Goal: Transaction & Acquisition: Purchase product/service

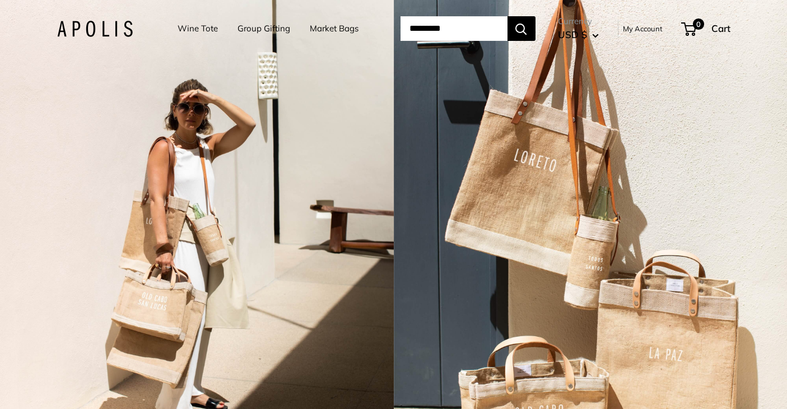
click at [326, 25] on link "Market Bags" at bounding box center [334, 29] width 49 height 16
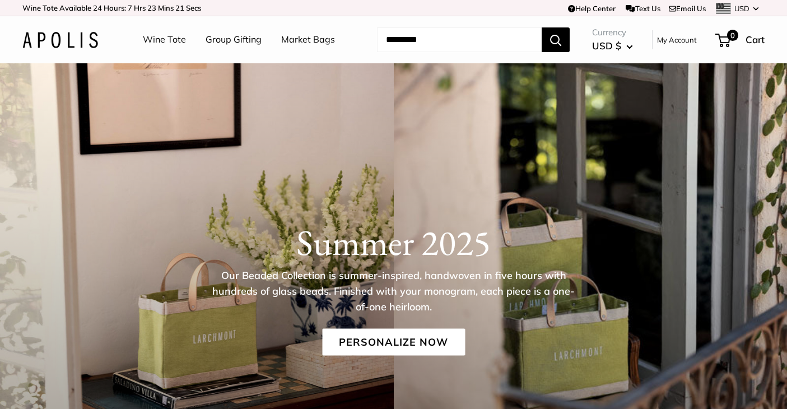
click at [297, 40] on link "Market Bags" at bounding box center [308, 39] width 54 height 17
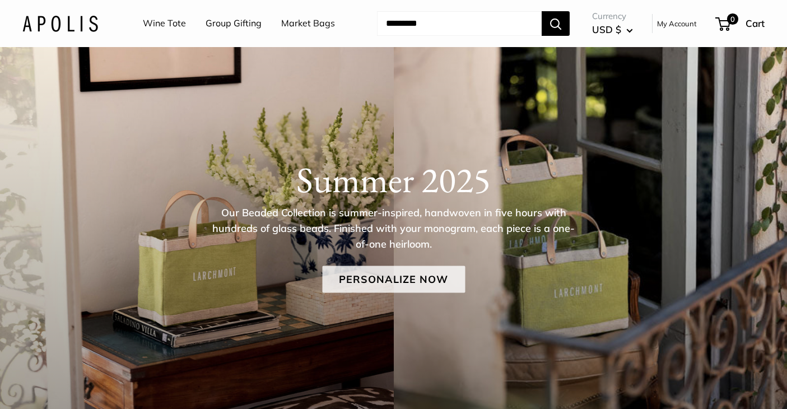
scroll to position [64, 0]
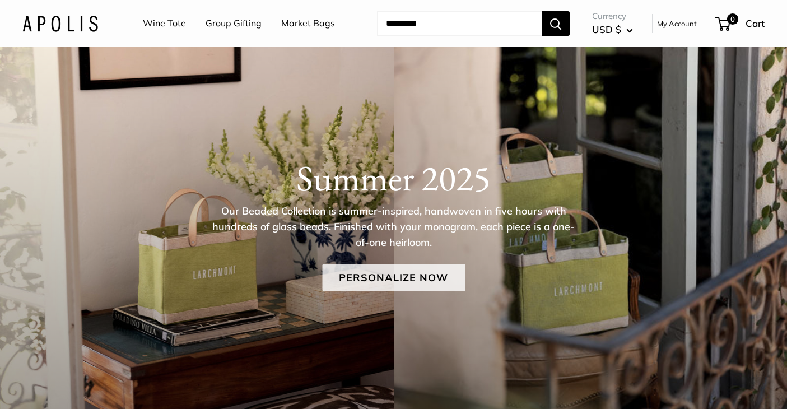
click at [356, 284] on link "Personalize Now" at bounding box center [393, 277] width 143 height 27
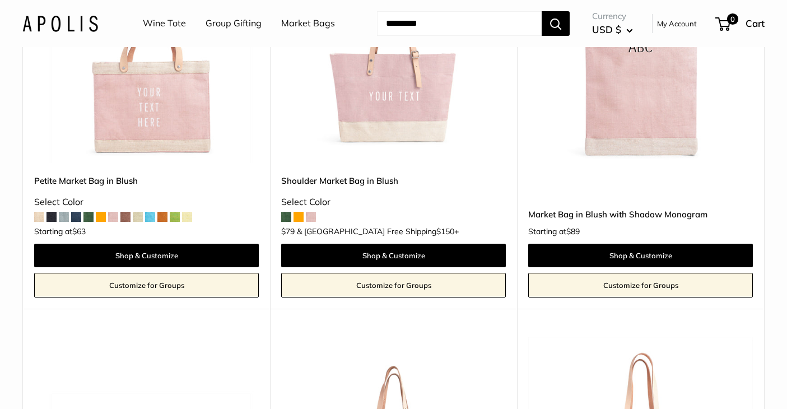
scroll to position [1579, 0]
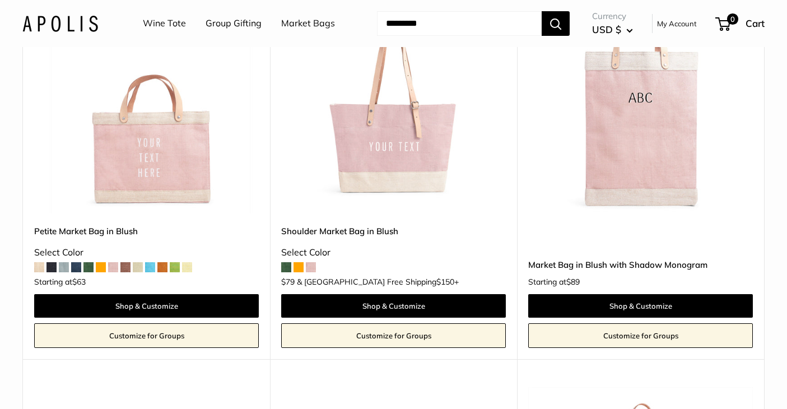
click at [39, 267] on span at bounding box center [39, 267] width 10 height 10
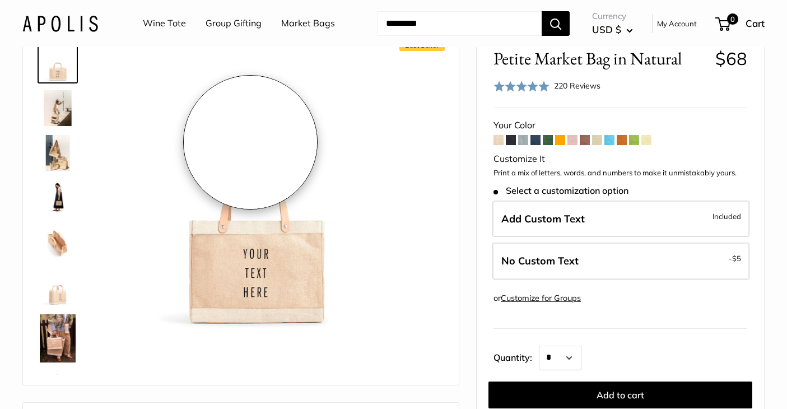
scroll to position [65, 0]
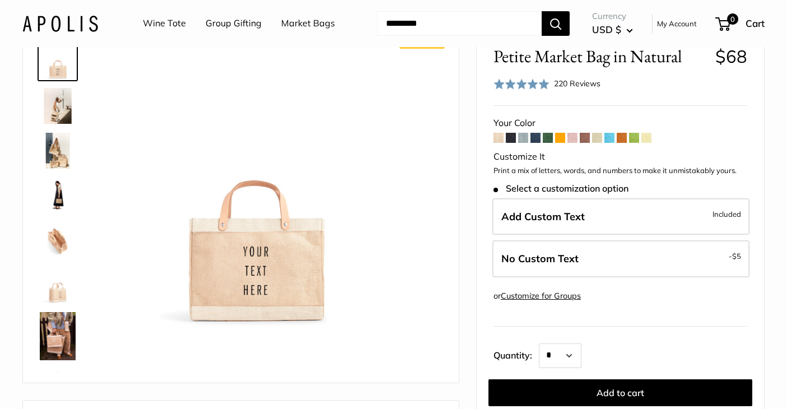
click at [62, 95] on img at bounding box center [58, 106] width 36 height 36
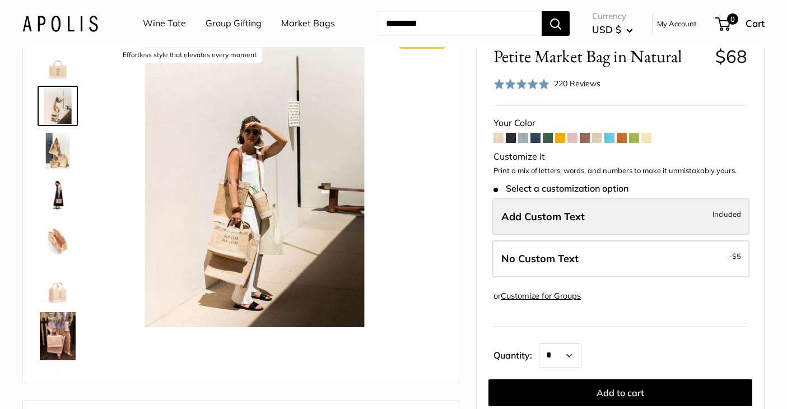
click at [579, 221] on span "Add Custom Text" at bounding box center [544, 216] width 84 height 13
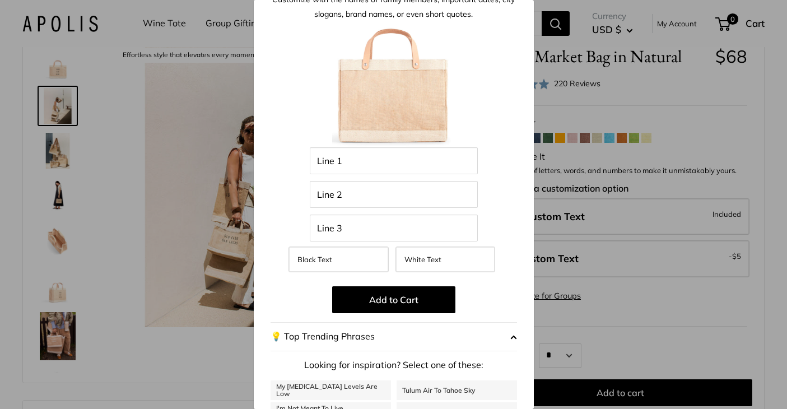
scroll to position [0, 0]
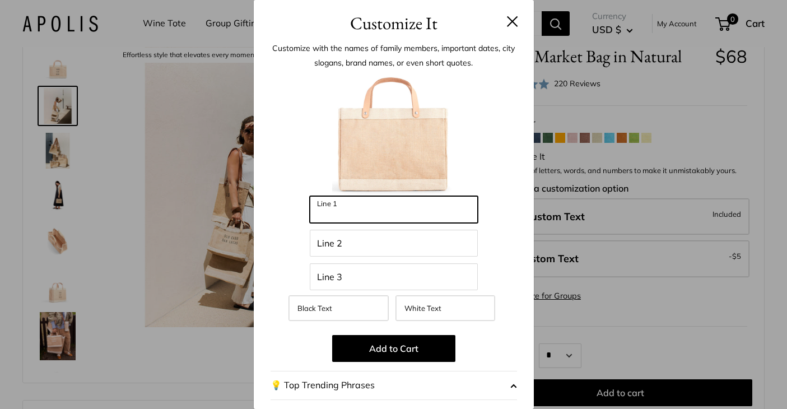
click at [348, 210] on input "Line 1" at bounding box center [394, 209] width 168 height 27
type input "*"
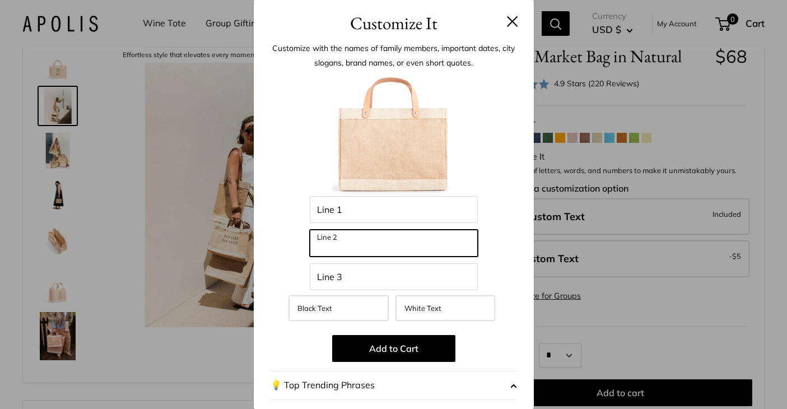
click at [363, 245] on input "Line 2" at bounding box center [394, 243] width 168 height 27
type input "**"
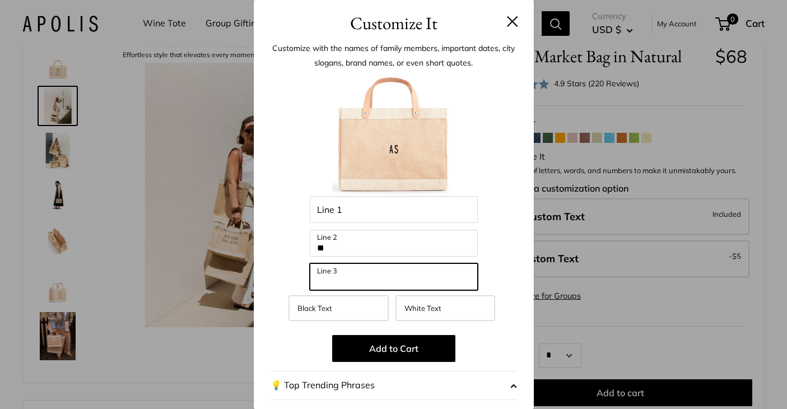
click at [400, 275] on input "Line 3" at bounding box center [394, 276] width 168 height 27
click at [497, 258] on div "Enter 39 letters Line 1 ** Line 2 Line 3 Black Text White Text Add to Cart 💡 To…" at bounding box center [394, 319] width 247 height 493
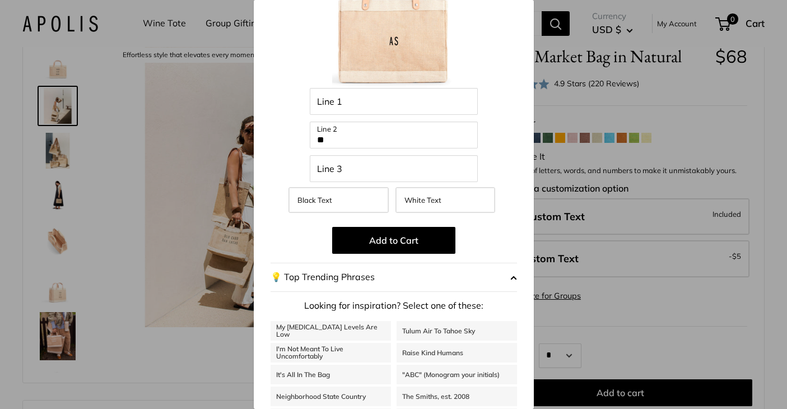
scroll to position [122, 0]
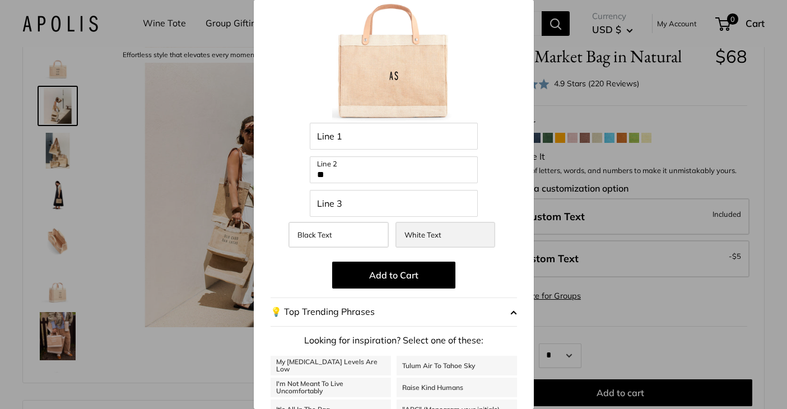
click at [458, 237] on label "White Text" at bounding box center [446, 235] width 100 height 26
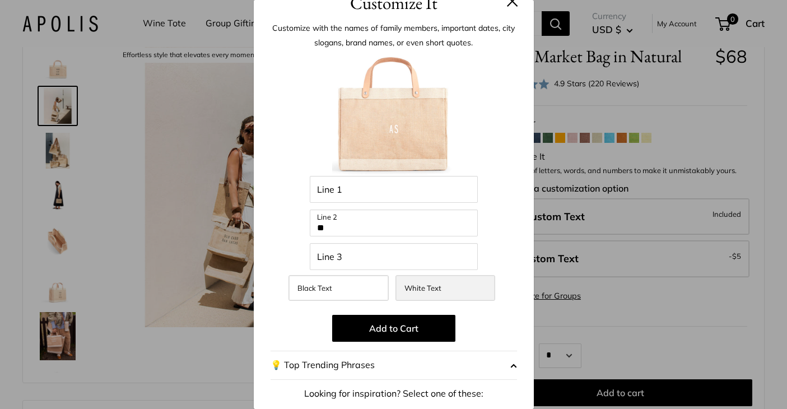
scroll to position [14, 0]
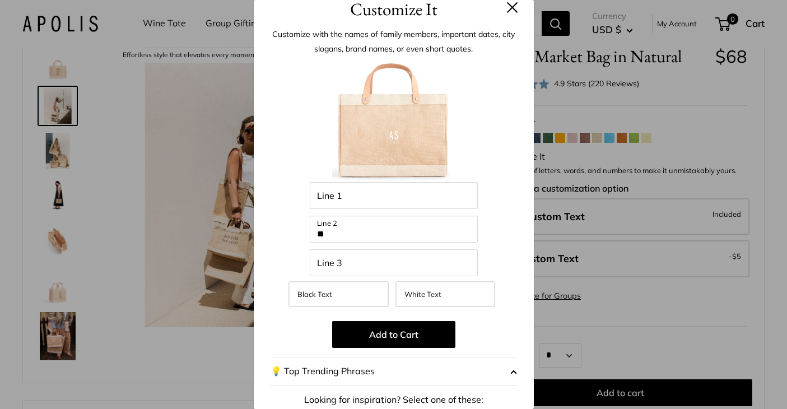
click at [611, 291] on div "Customize It Customize with the names of family members, important dates, city …" at bounding box center [393, 204] width 787 height 409
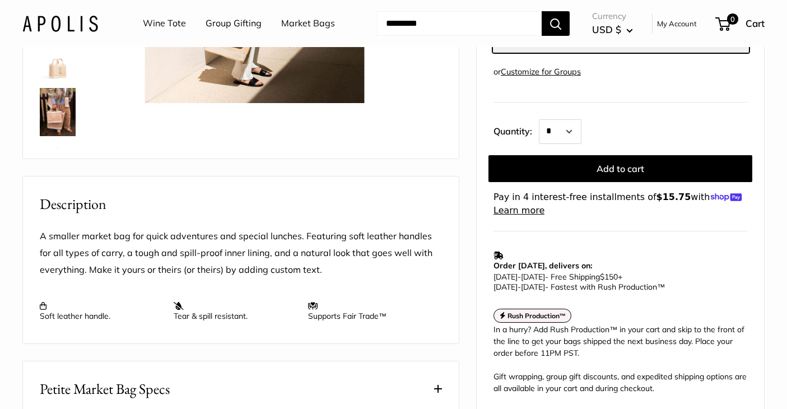
scroll to position [453, 0]
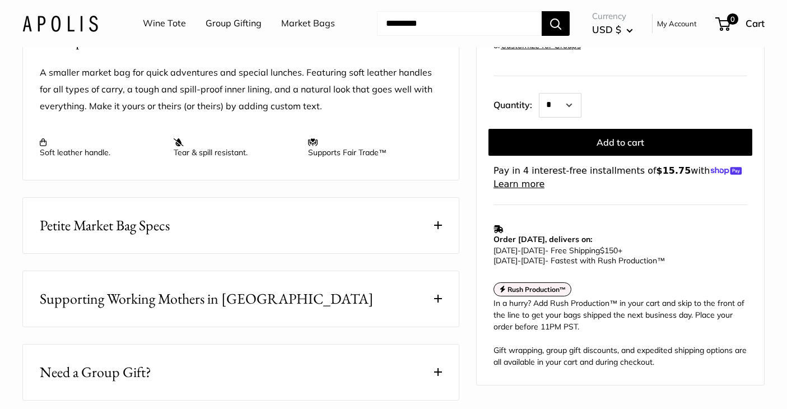
click at [310, 24] on link "Market Bags" at bounding box center [308, 23] width 54 height 17
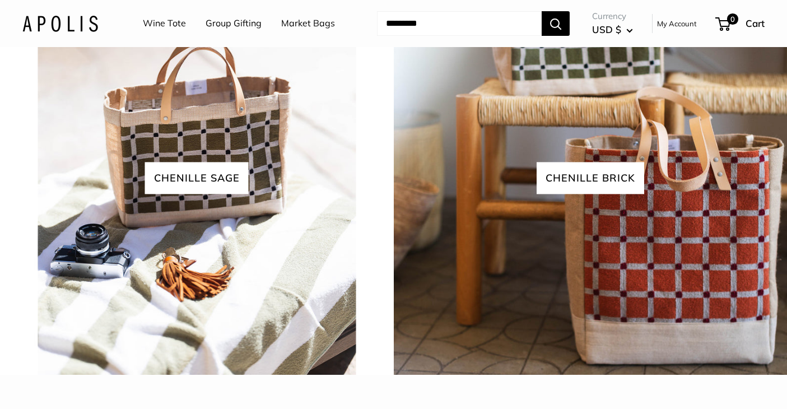
scroll to position [2406, 0]
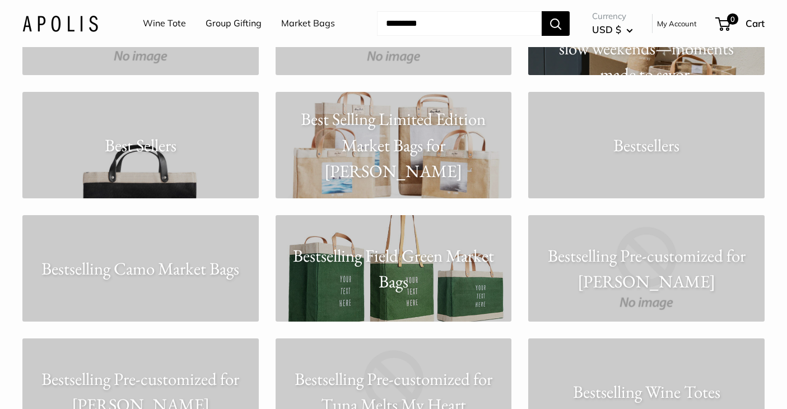
scroll to position [1659, 0]
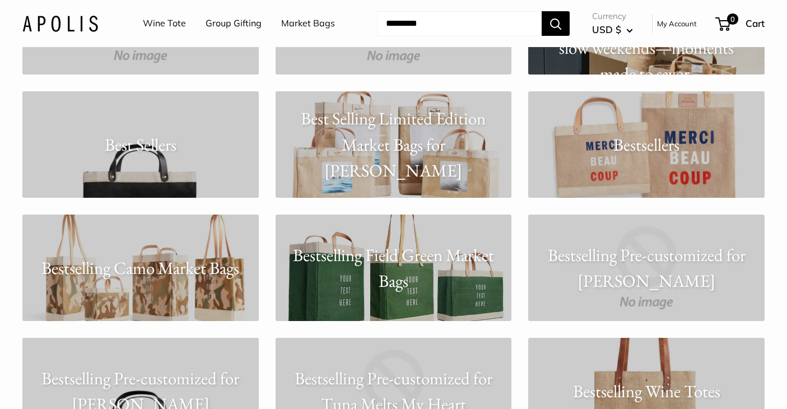
click at [632, 144] on p "Bestsellers" at bounding box center [646, 145] width 237 height 26
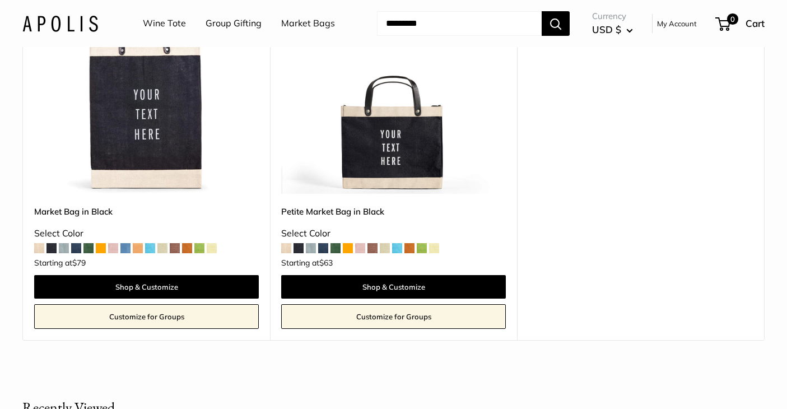
scroll to position [1894, 0]
